Goal: Task Accomplishment & Management: Manage account settings

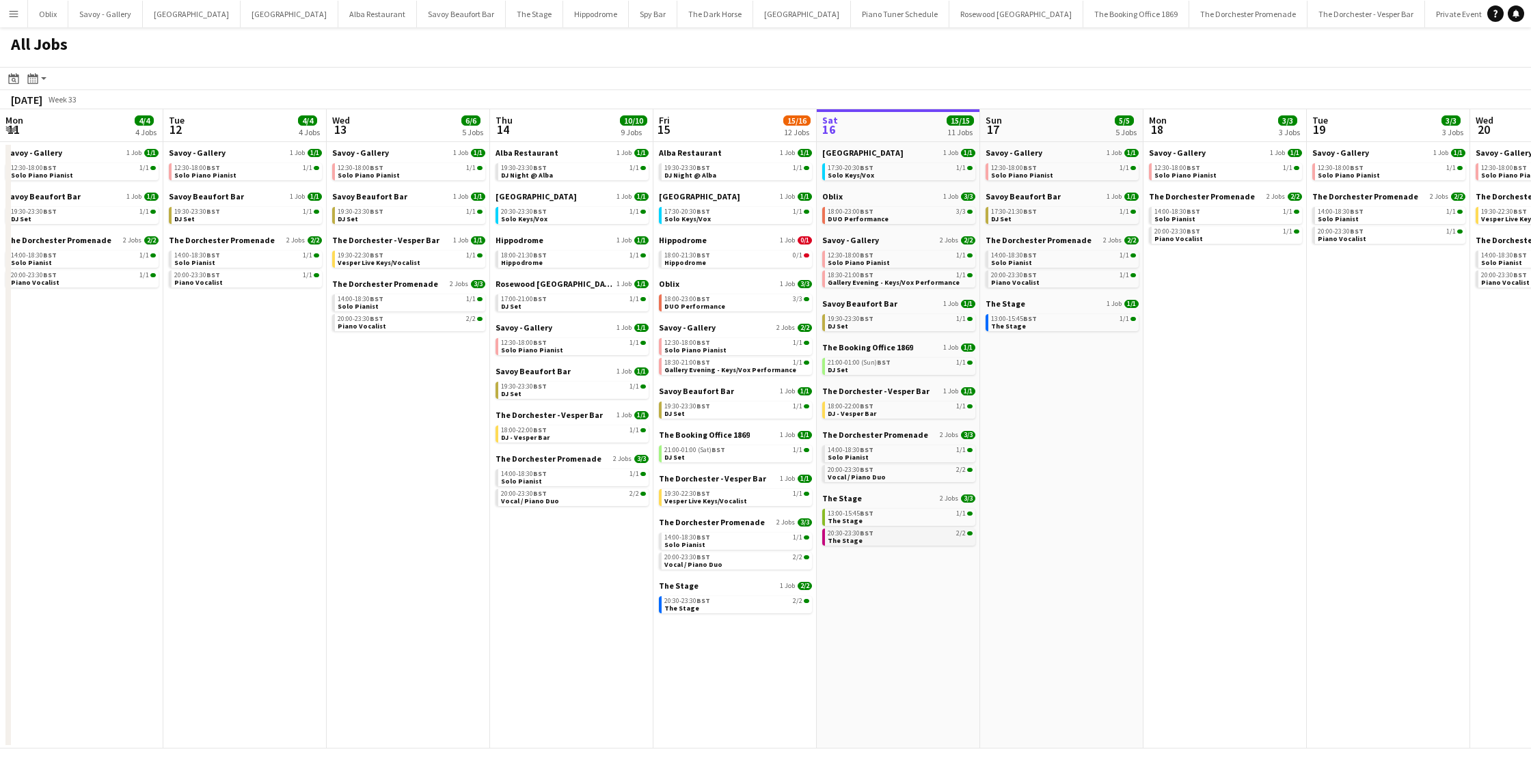
scroll to position [0, 281]
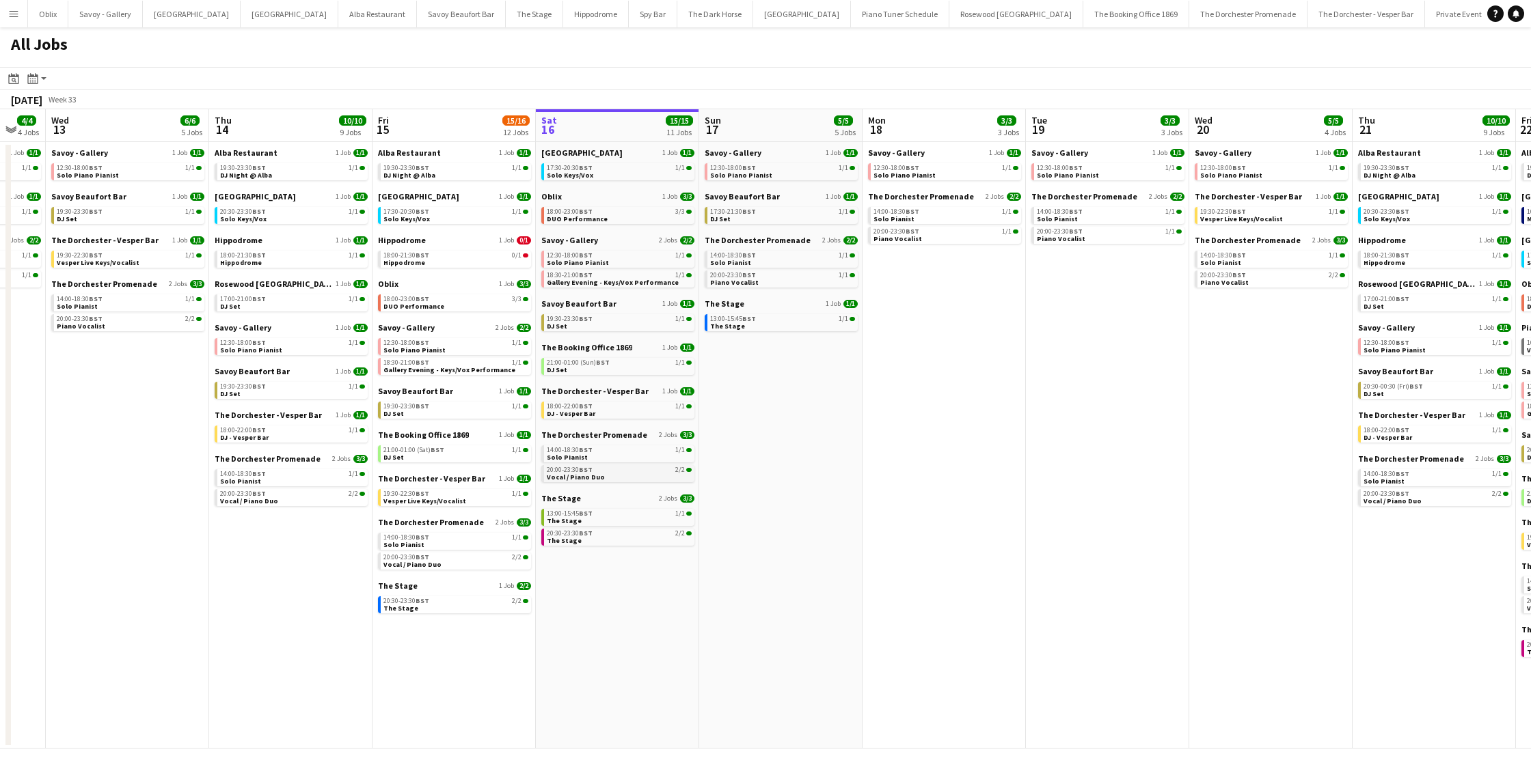
click at [594, 477] on span "Vocal / Piano Duo" at bounding box center [575, 477] width 58 height 9
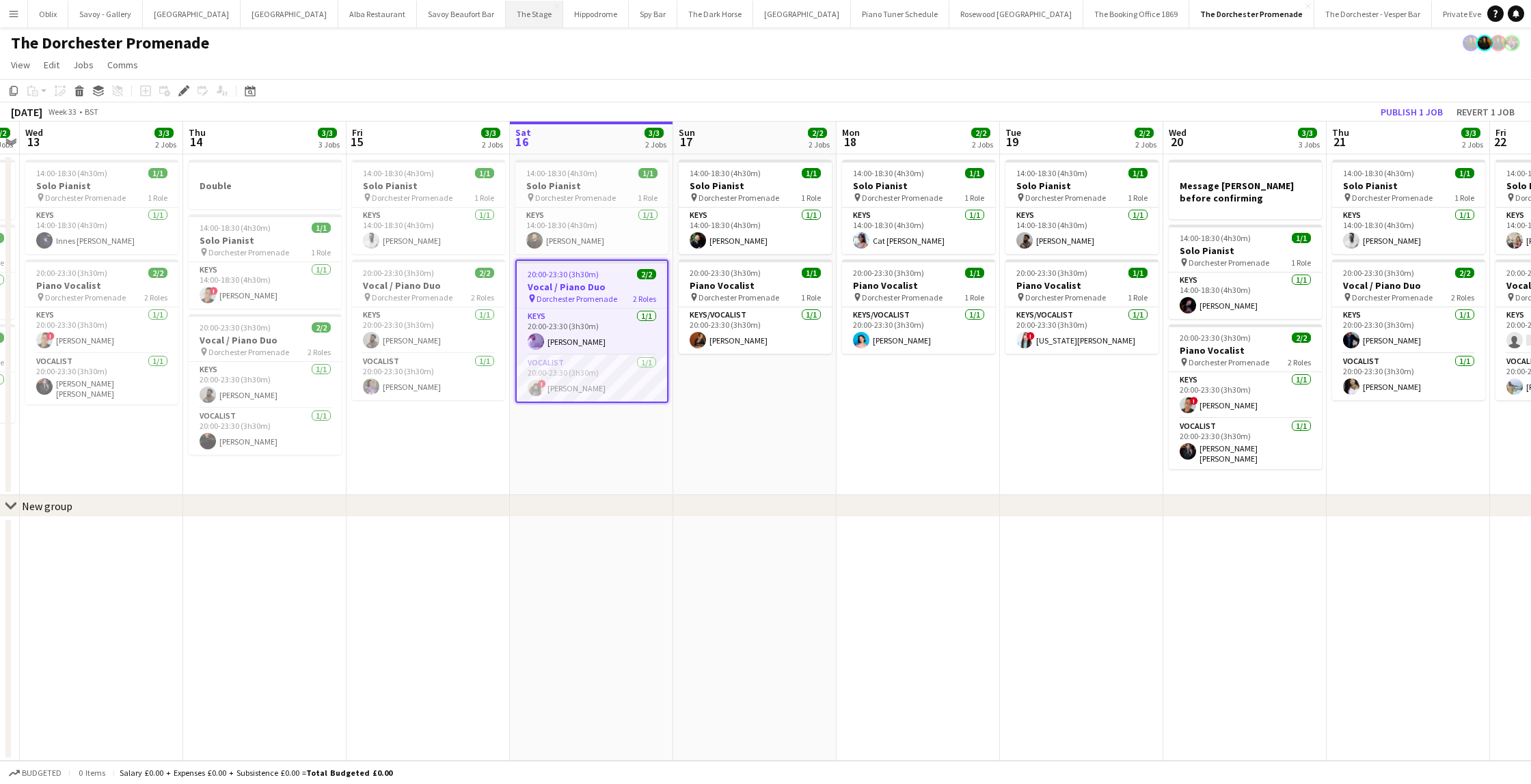
click at [506, 13] on button "The Stage Close" at bounding box center [534, 14] width 58 height 27
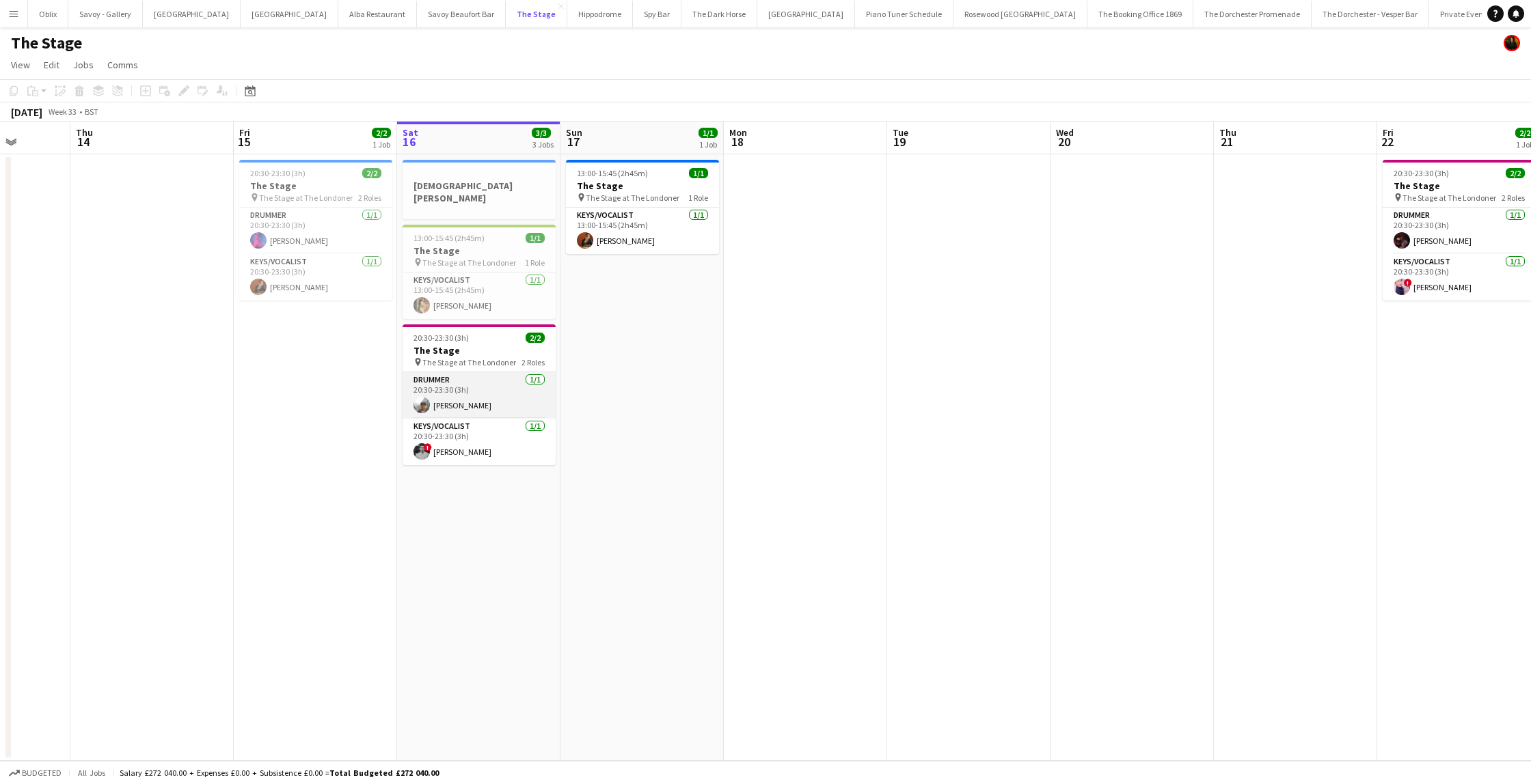
scroll to position [0, 423]
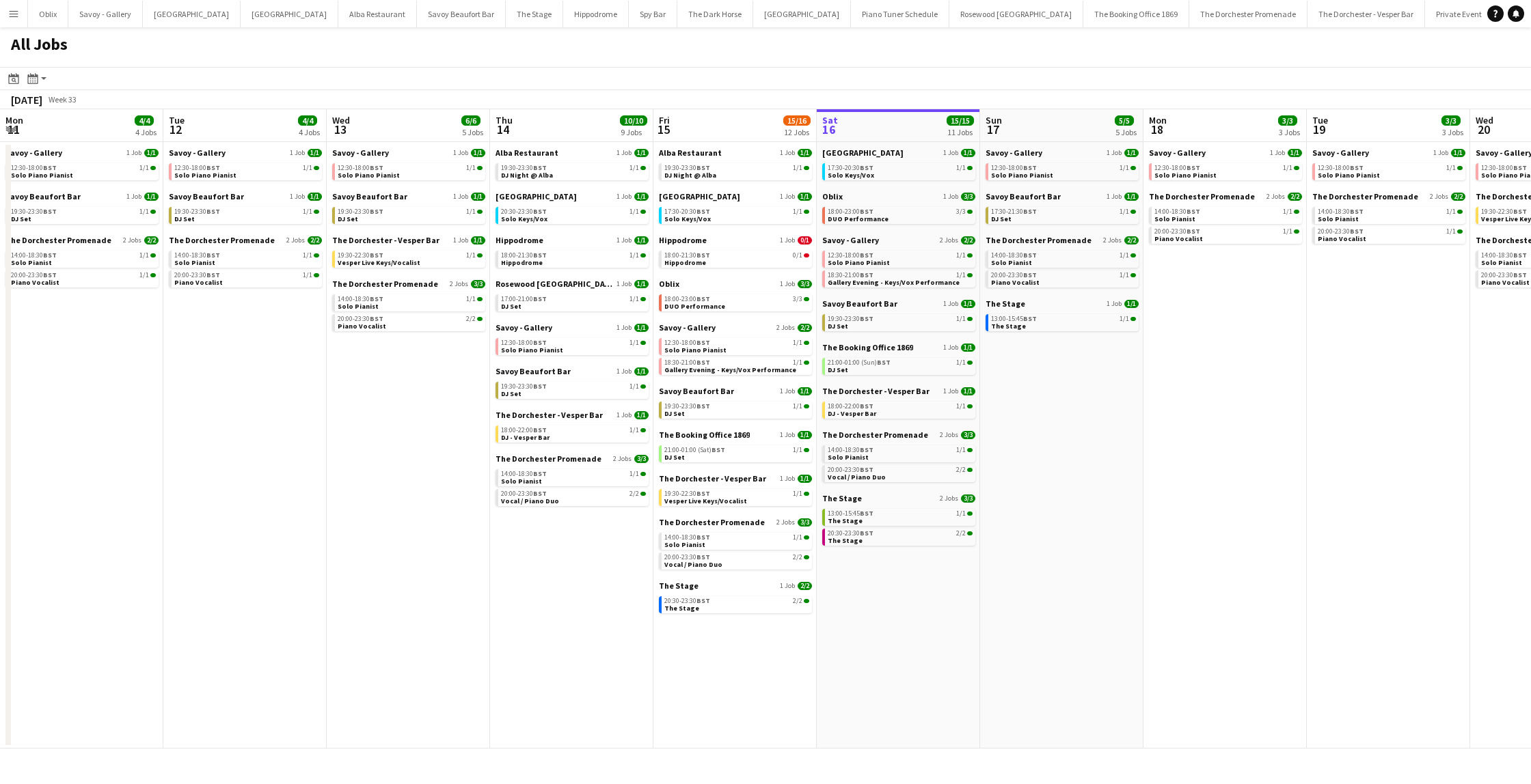
scroll to position [0, 281]
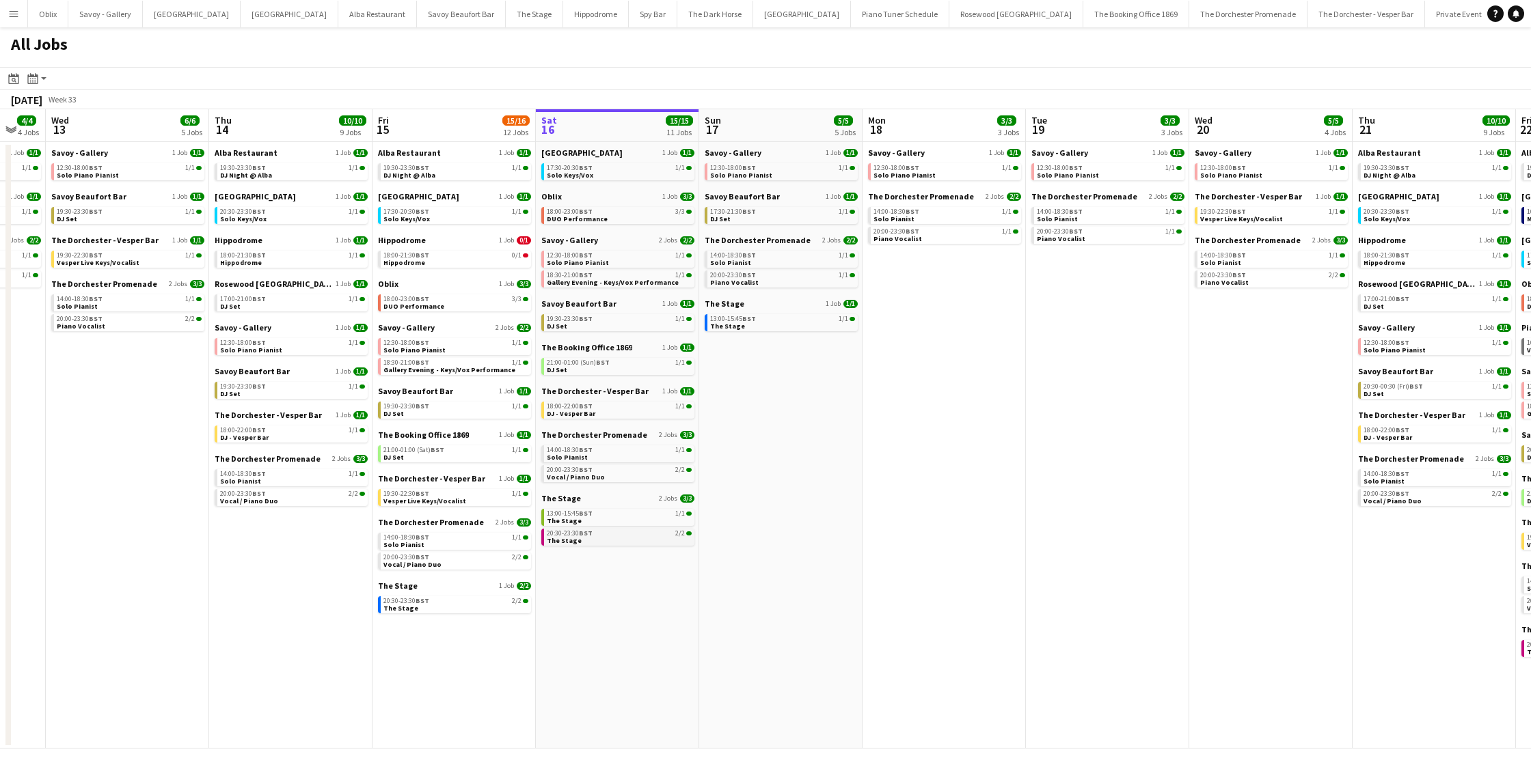
click at [603, 539] on link "20:30-23:30 BST 2/2 The Stage" at bounding box center [619, 537] width 145 height 16
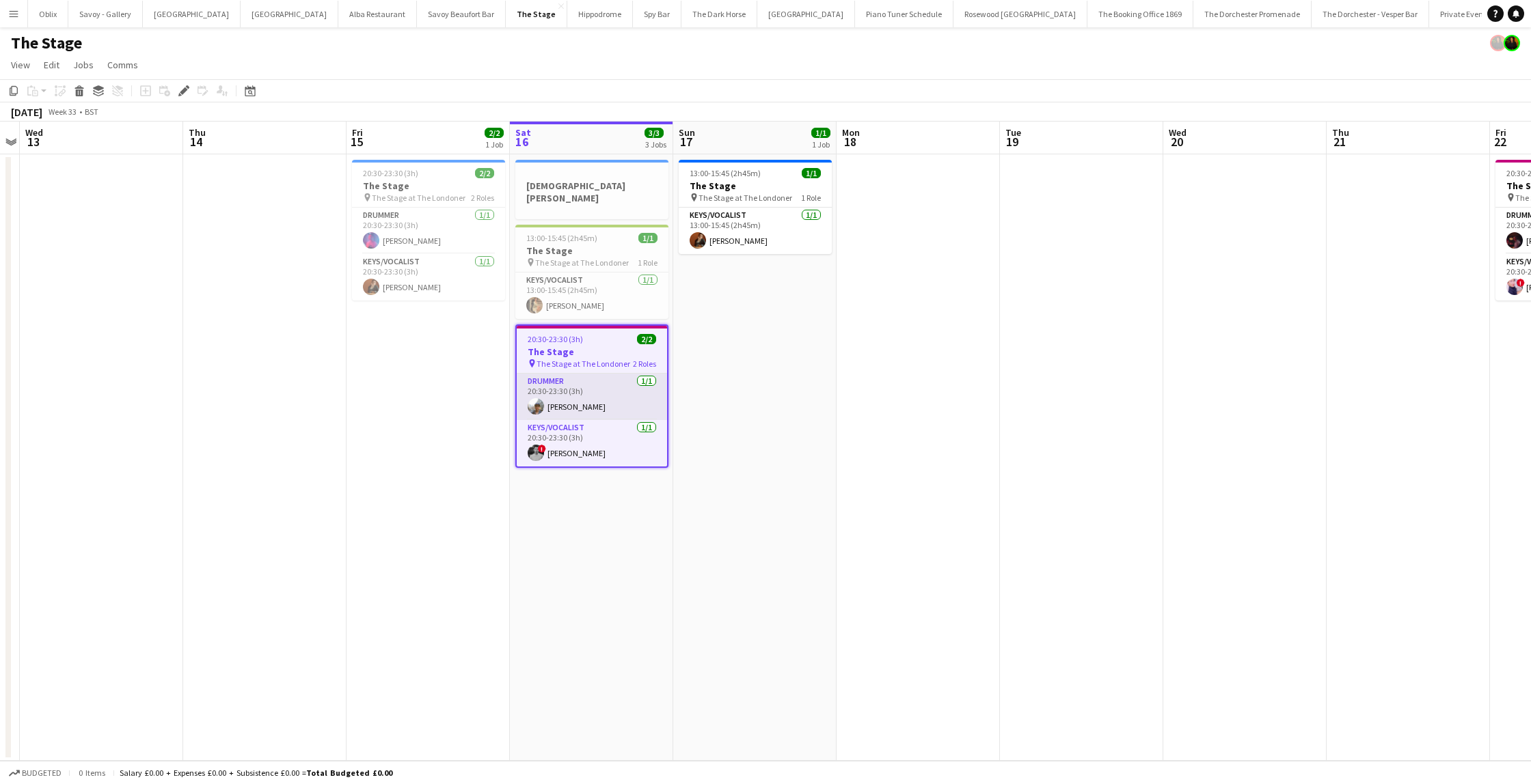
click at [566, 400] on app-card-role "Drummer 1/1 20:30-23:30 (3h) Tom Blunt" at bounding box center [591, 397] width 150 height 47
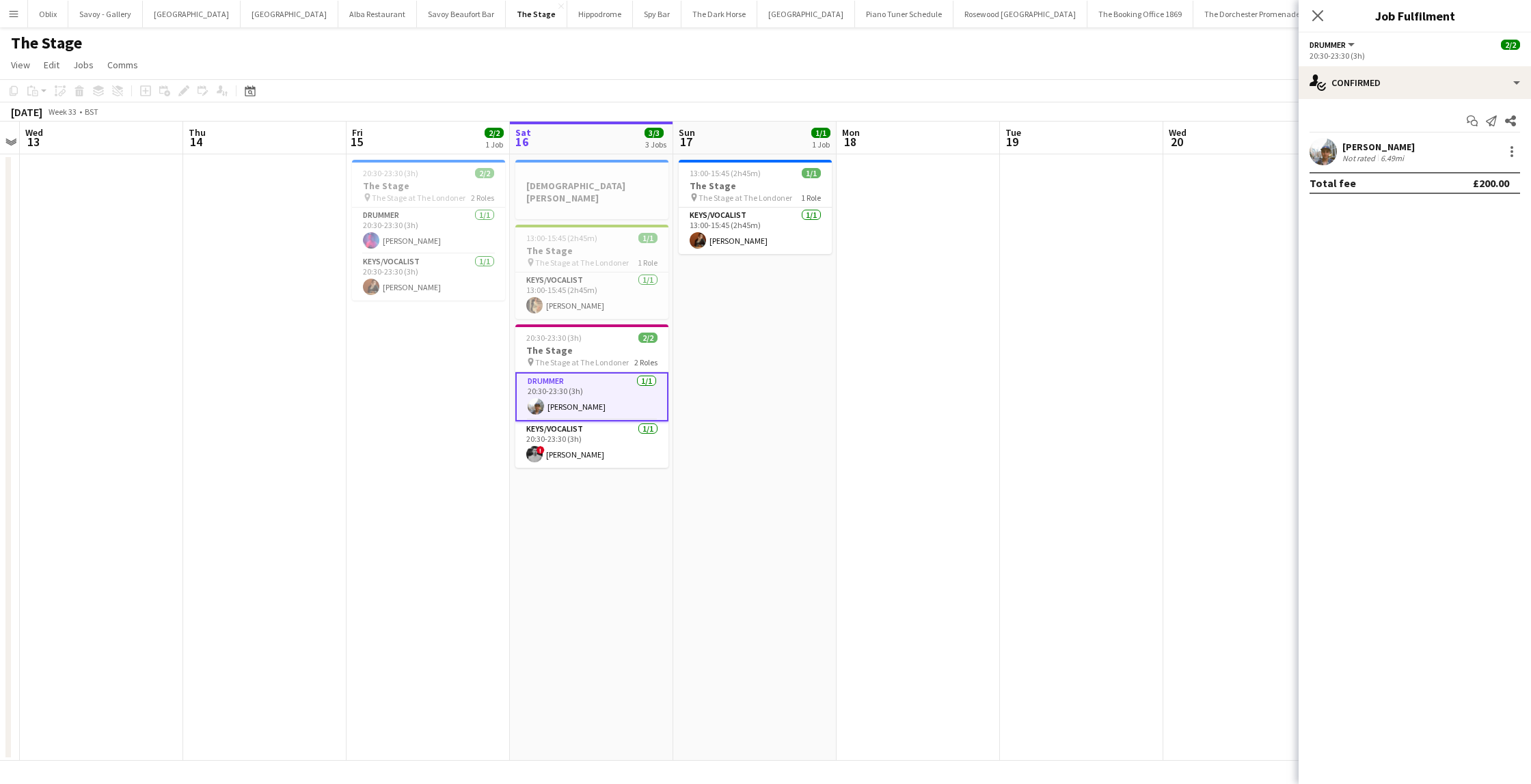
click at [1322, 156] on app-user-avatar at bounding box center [1323, 152] width 28 height 28
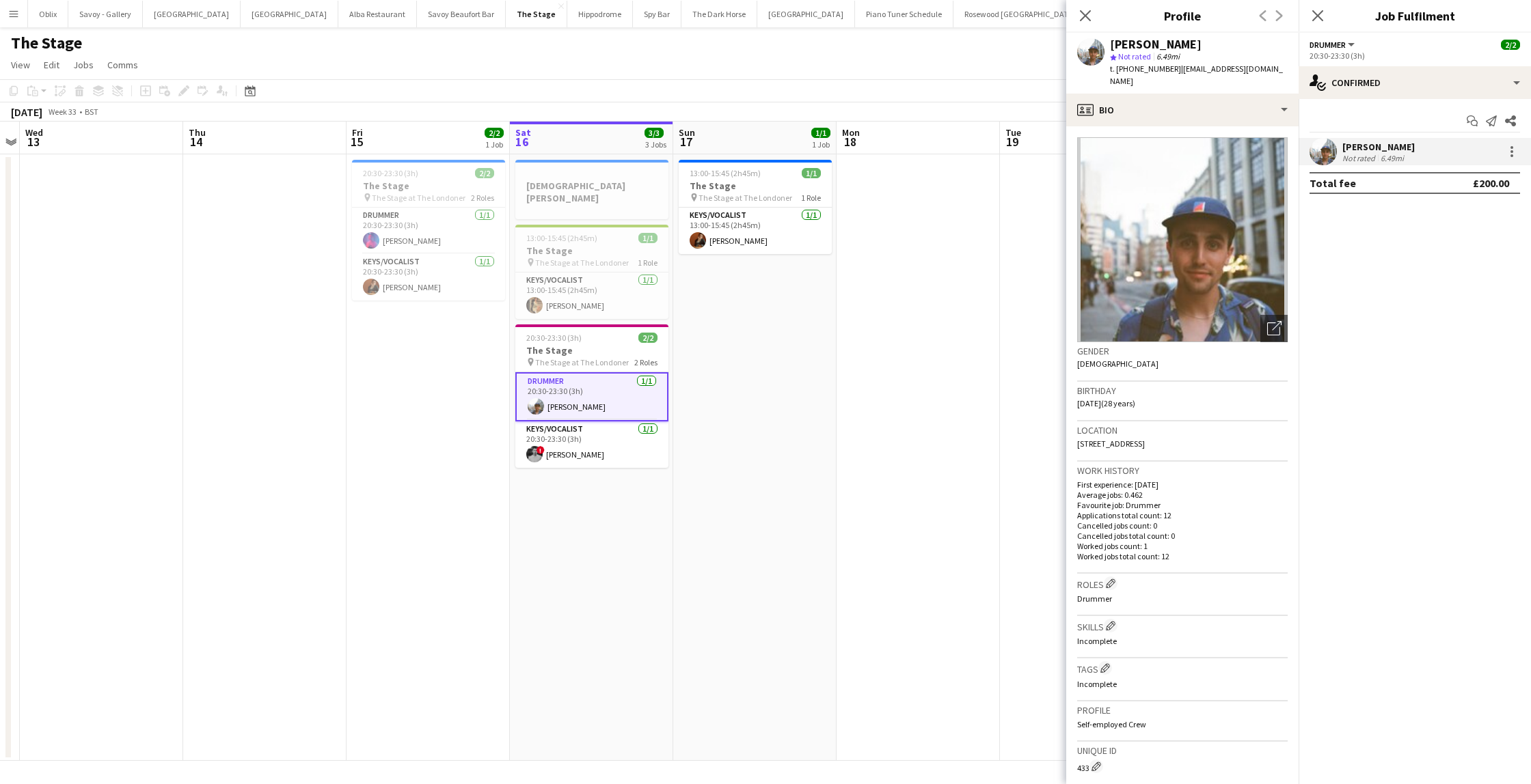
click at [972, 348] on app-date-cell at bounding box center [918, 457] width 164 height 607
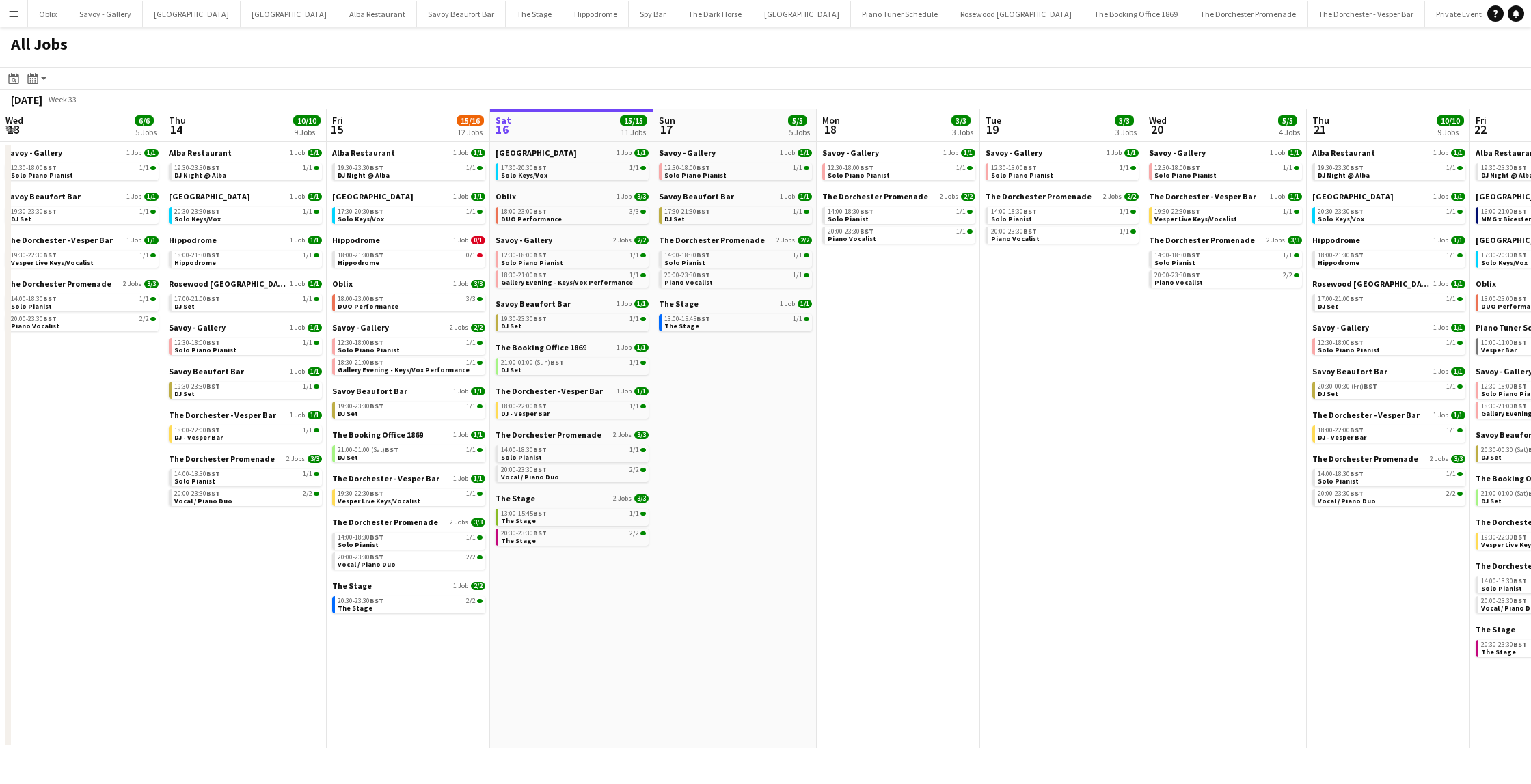
scroll to position [0, 327]
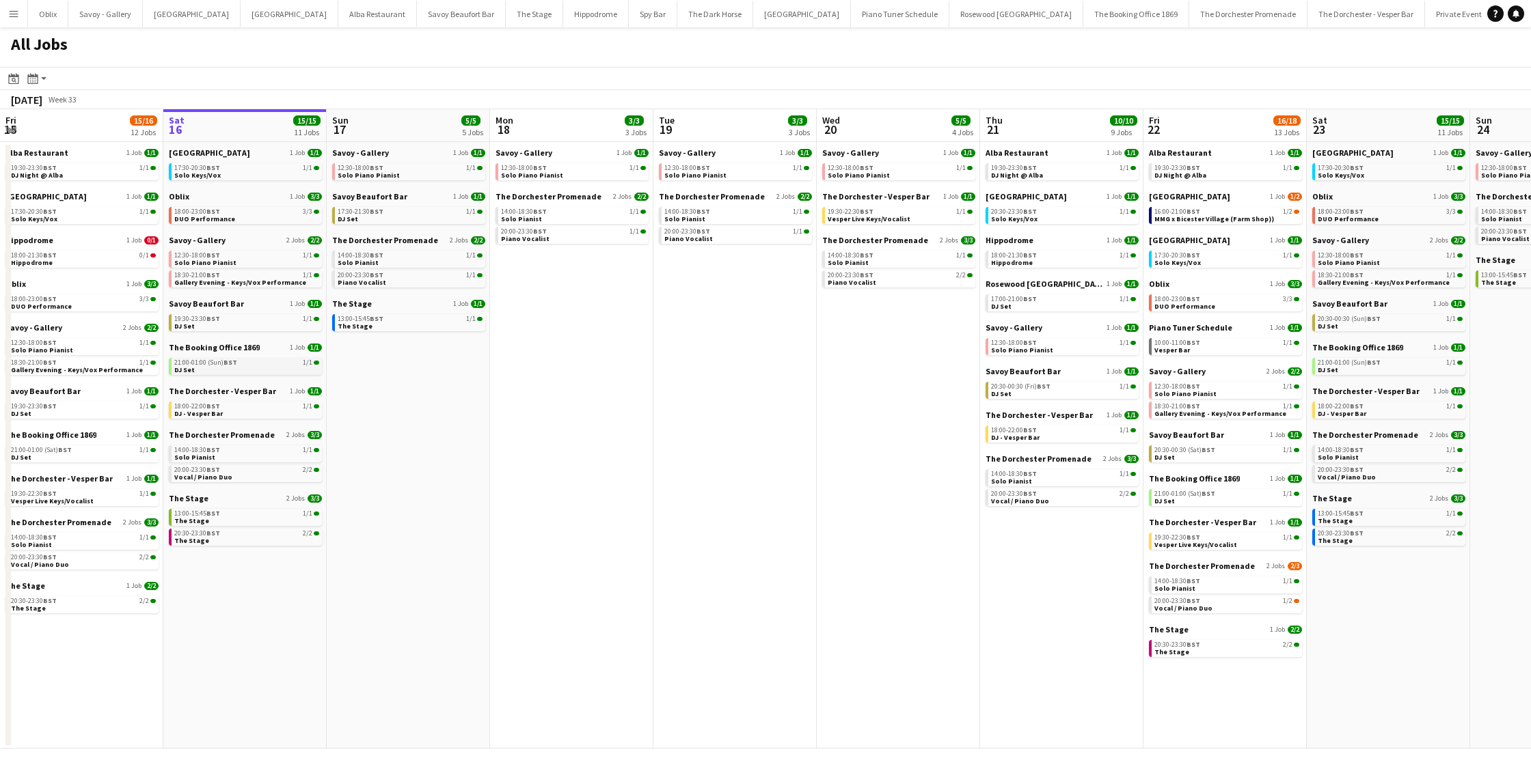
click at [233, 363] on span "BST" at bounding box center [230, 362] width 14 height 9
click at [245, 318] on div "19:30-23:30 BST 1/1" at bounding box center [247, 319] width 145 height 7
click at [256, 370] on link "21:00-01:00 (Sun) BST 1/1 DJ Set" at bounding box center [247, 365] width 145 height 16
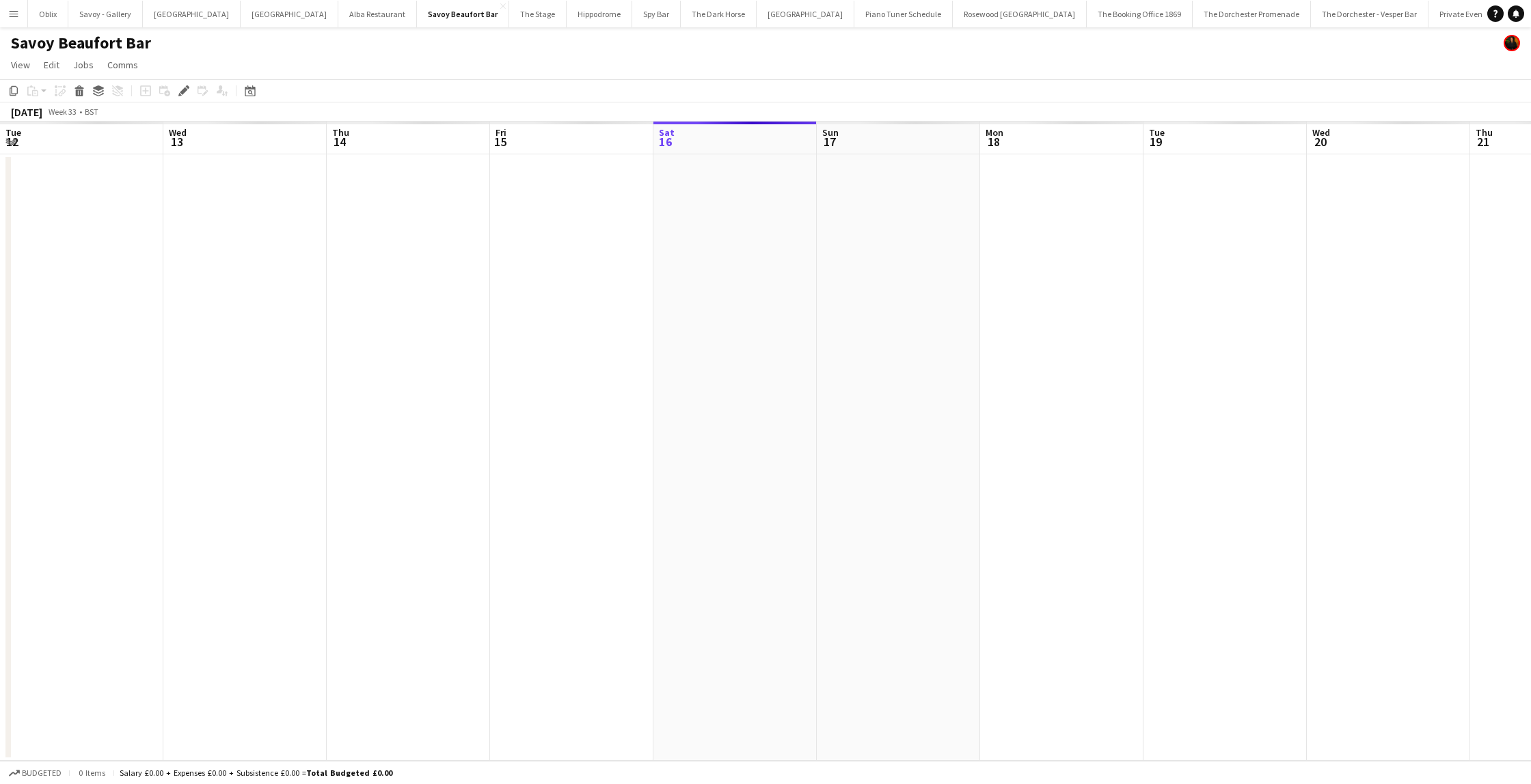
scroll to position [0, 471]
